Goal: Task Accomplishment & Management: Manage account settings

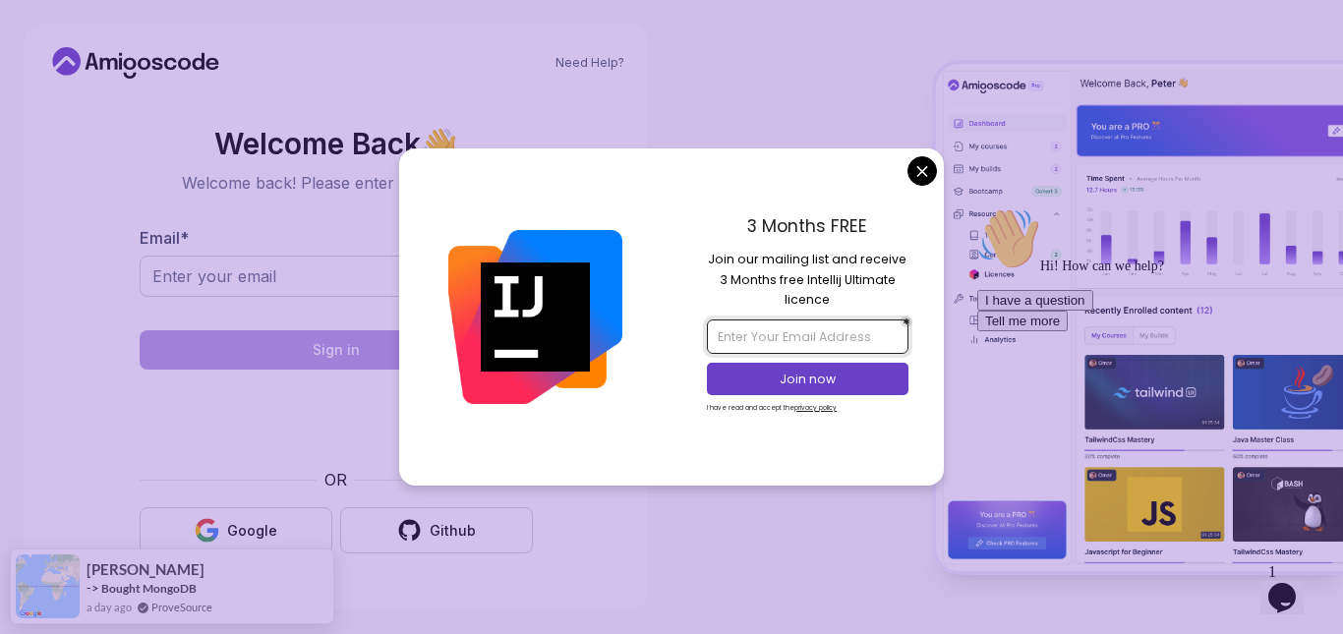
click at [858, 331] on input "email" at bounding box center [807, 335] width 201 height 33
type input "[PERSON_NAME][EMAIL_ADDRESS][DOMAIN_NAME]"
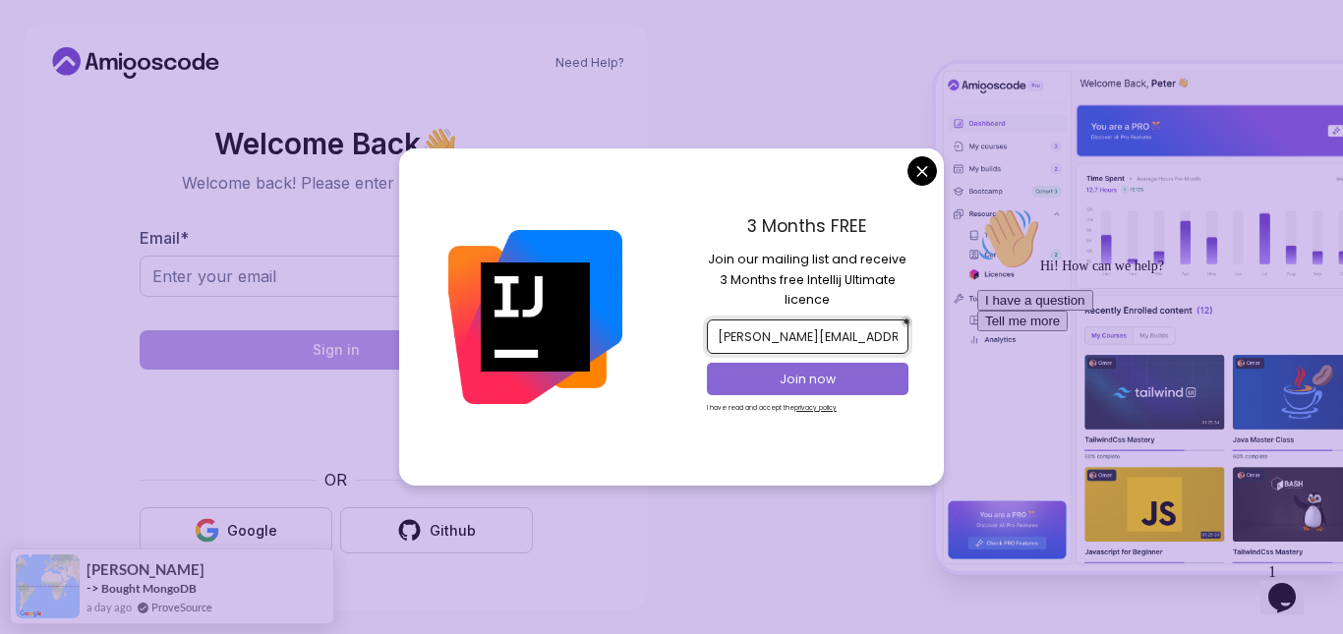
click at [850, 381] on p "Join now" at bounding box center [807, 380] width 163 height 18
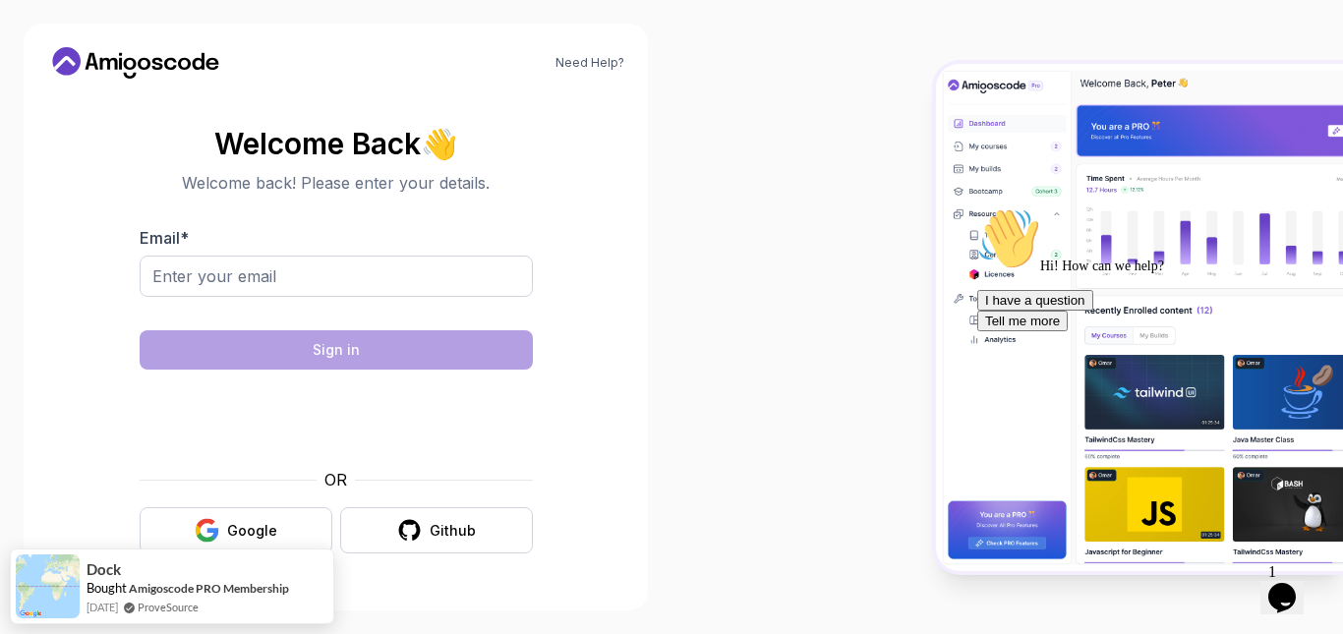
click at [788, 87] on body "Need Help? Welcome Back 👋 Welcome back! Please enter your details. Email * Sign…" at bounding box center [671, 317] width 1343 height 634
click at [422, 292] on input "Email *" at bounding box center [336, 276] width 393 height 41
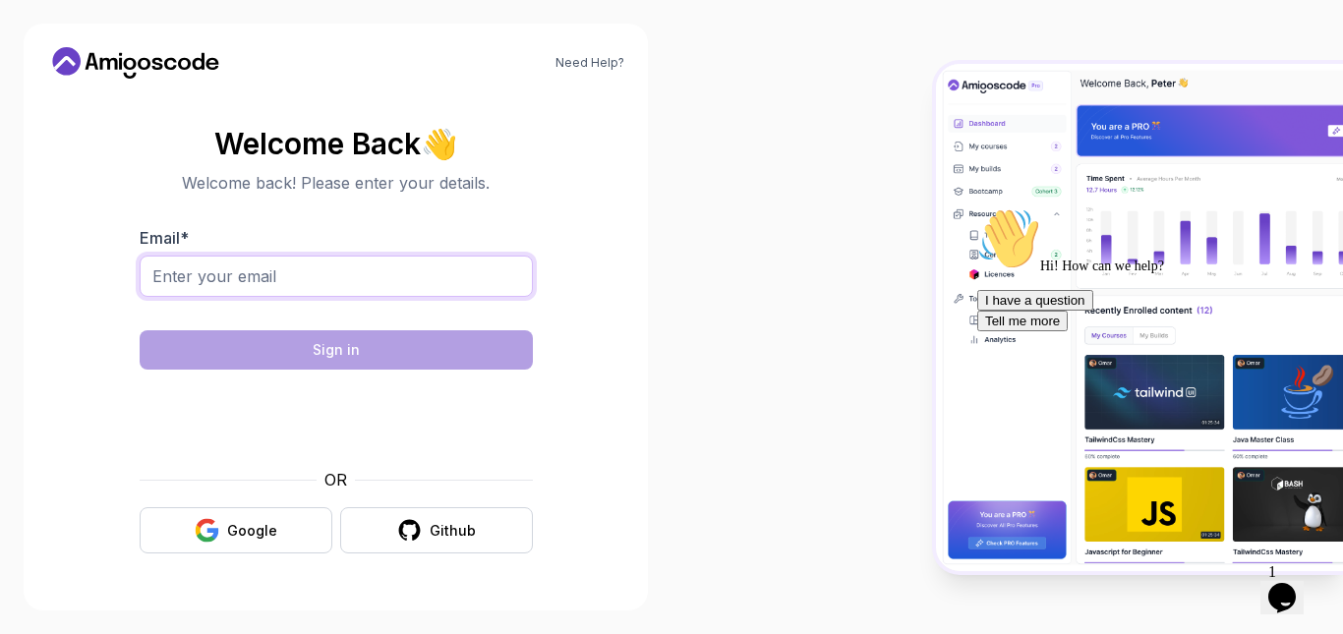
type input "[PERSON_NAME][EMAIL_ADDRESS][DOMAIN_NAME]"
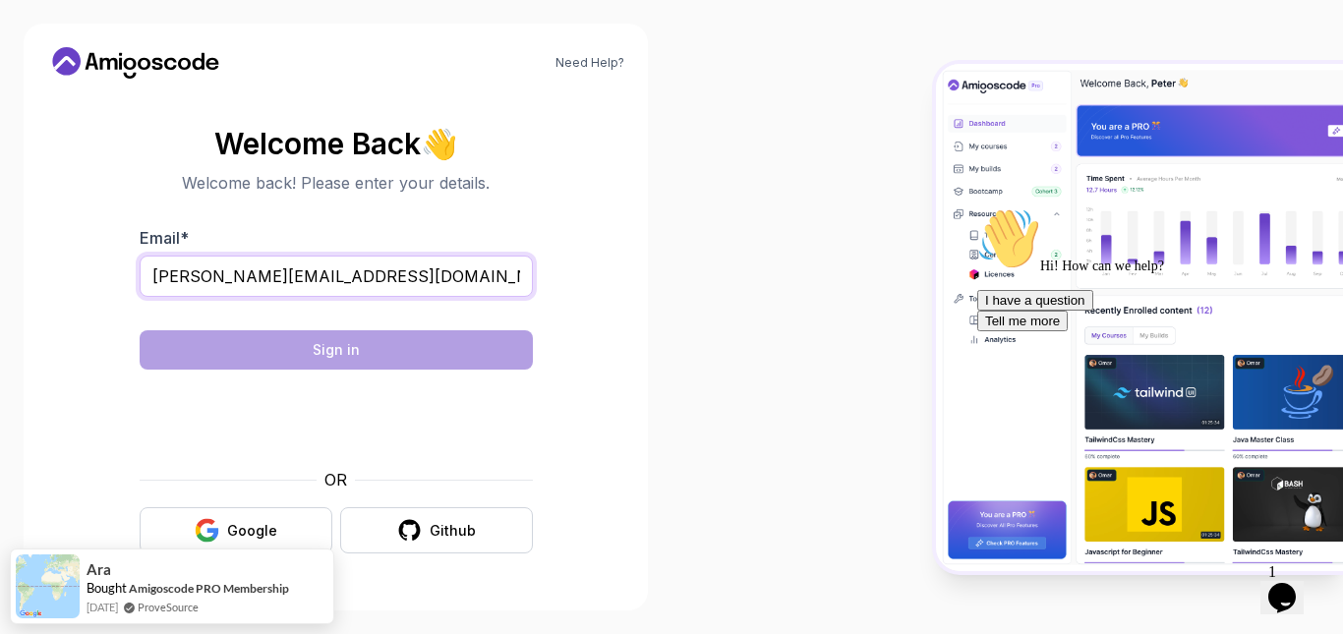
click at [474, 275] on input "[PERSON_NAME][EMAIL_ADDRESS][DOMAIN_NAME]" at bounding box center [336, 276] width 393 height 41
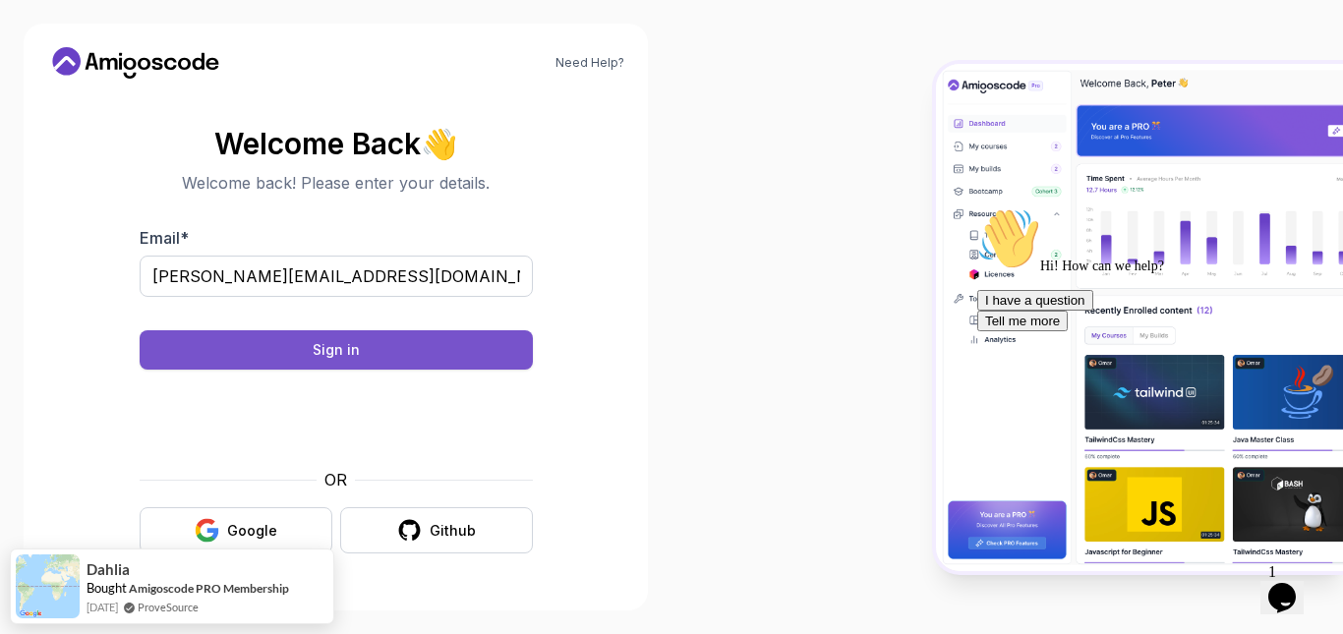
click at [341, 359] on div "Sign in" at bounding box center [336, 350] width 47 height 20
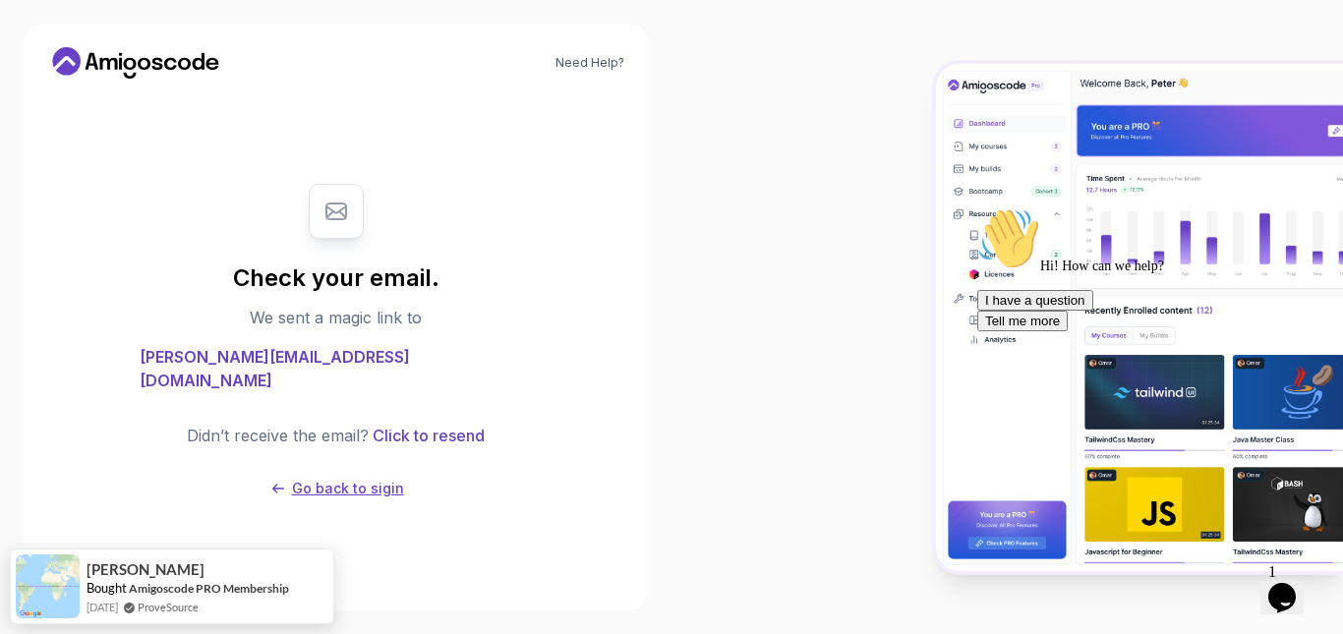
click at [386, 484] on p "Go back to sigin" at bounding box center [348, 489] width 112 height 20
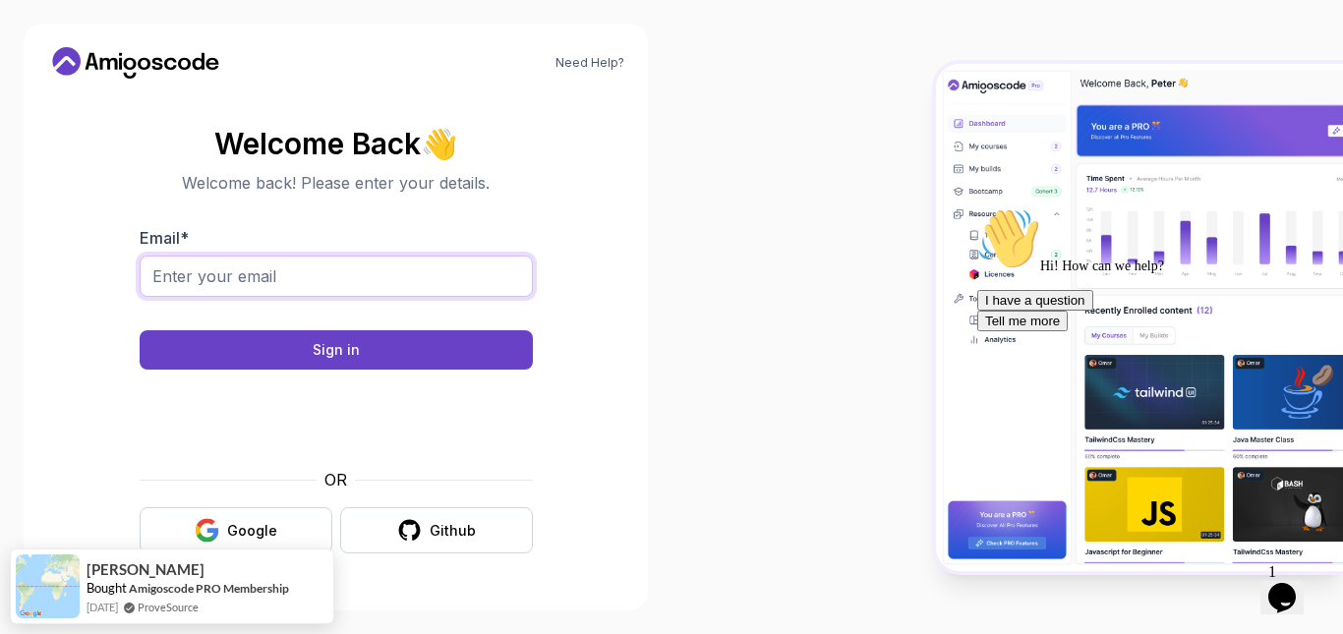
click at [330, 268] on input "Email *" at bounding box center [336, 276] width 393 height 41
type input "[PERSON_NAME][EMAIL_ADDRESS][DOMAIN_NAME]"
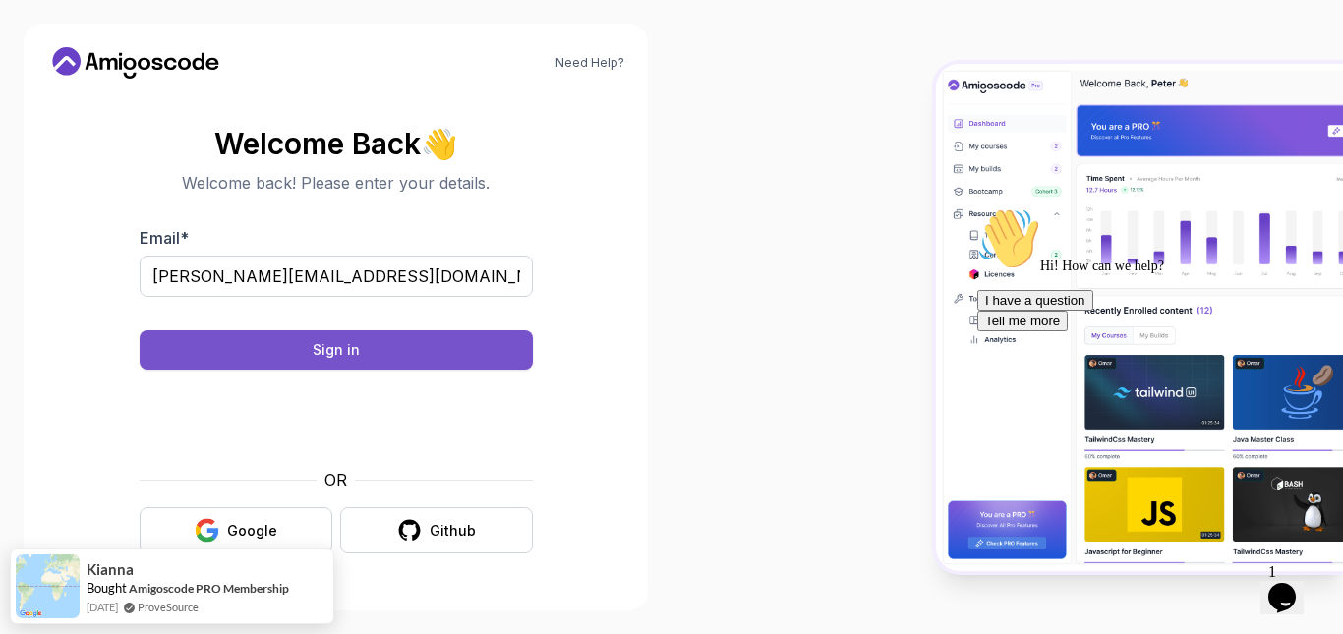
click at [190, 340] on button "Sign in" at bounding box center [336, 349] width 393 height 39
